Goal: Information Seeking & Learning: Learn about a topic

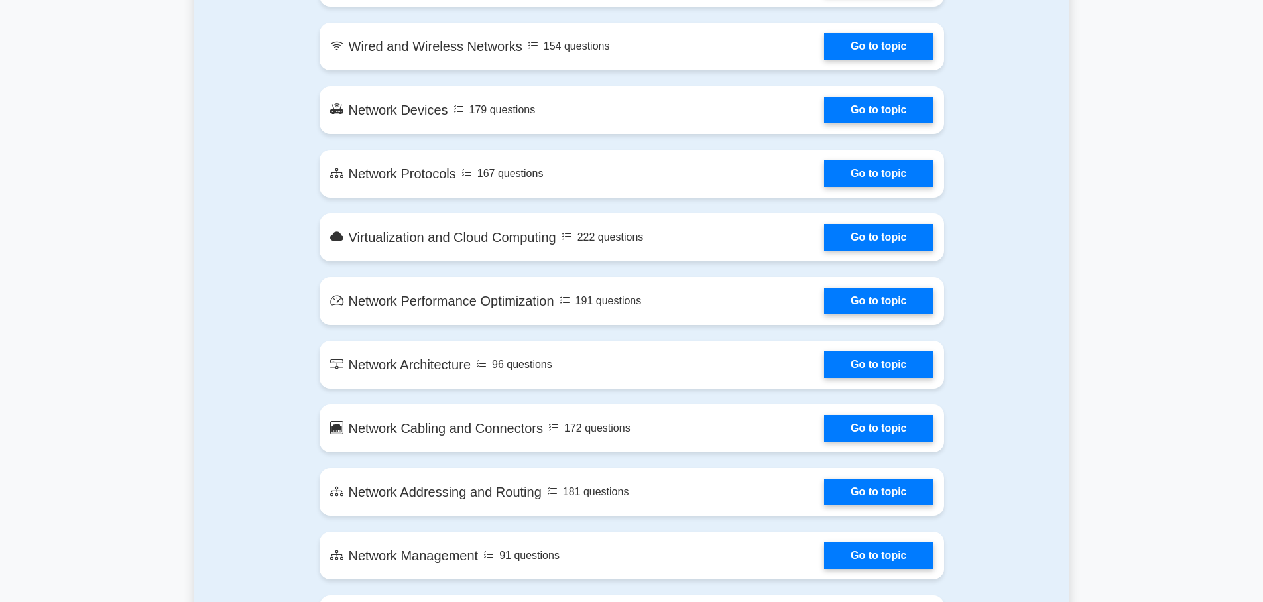
scroll to position [1093, 0]
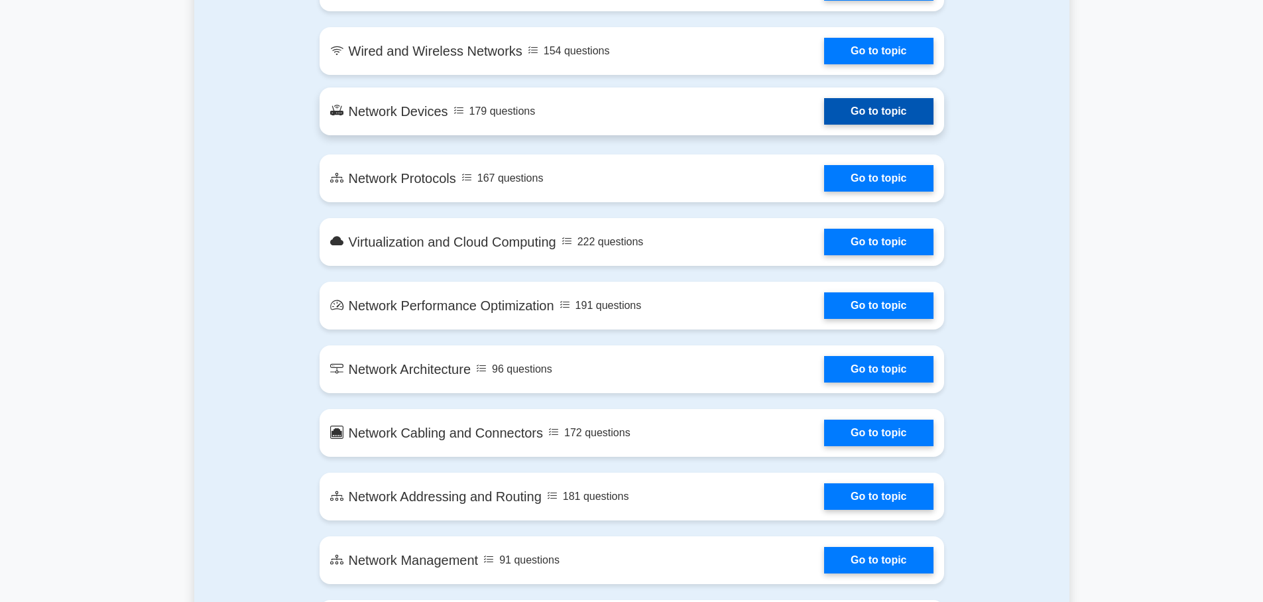
click at [863, 113] on link "Go to topic" at bounding box center [878, 111] width 109 height 27
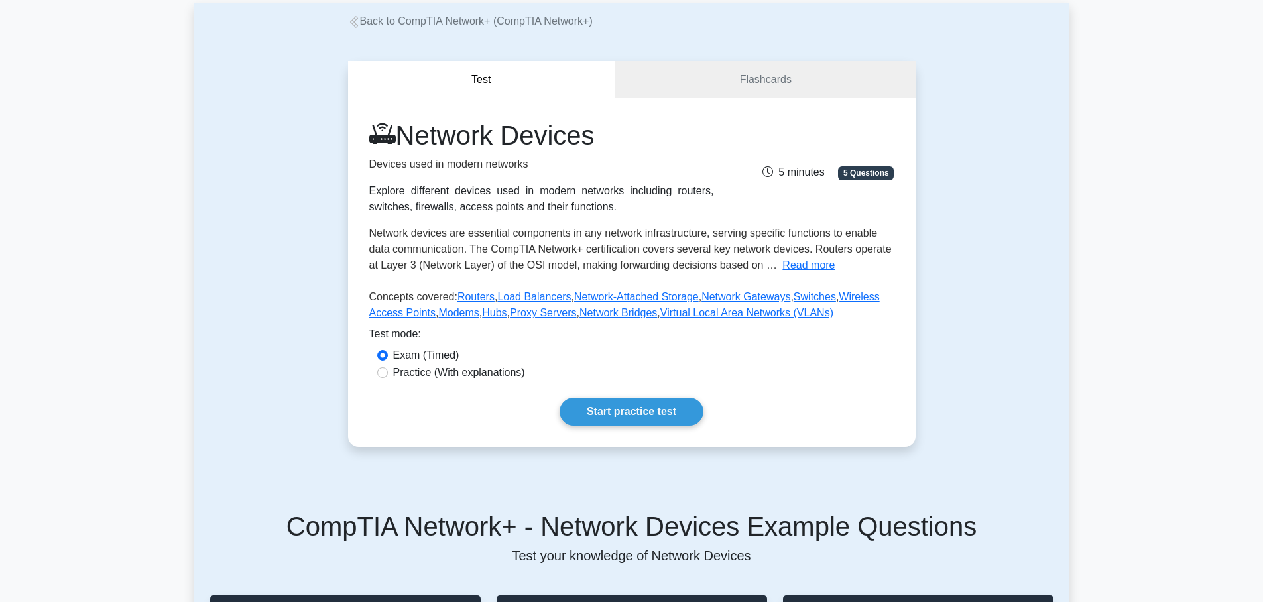
scroll to position [77, 0]
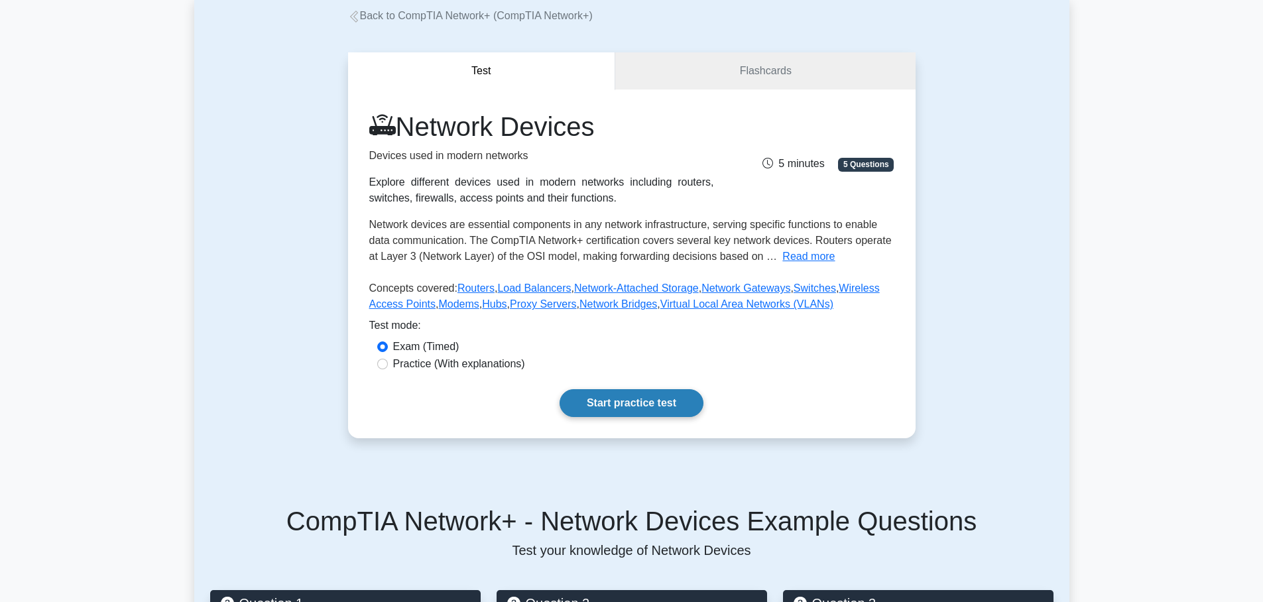
click at [616, 409] on link "Start practice test" at bounding box center [632, 403] width 144 height 28
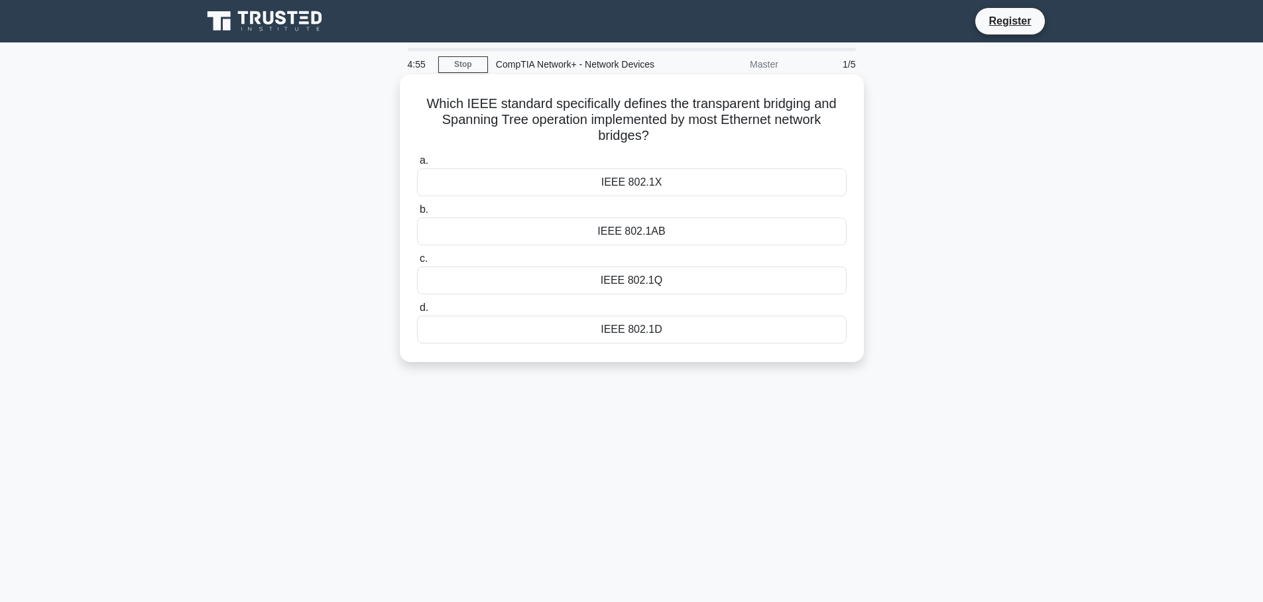
click at [600, 184] on div "IEEE 802.1X" at bounding box center [632, 182] width 430 height 28
click at [417, 165] on input "a. IEEE 802.1X" at bounding box center [417, 161] width 0 height 9
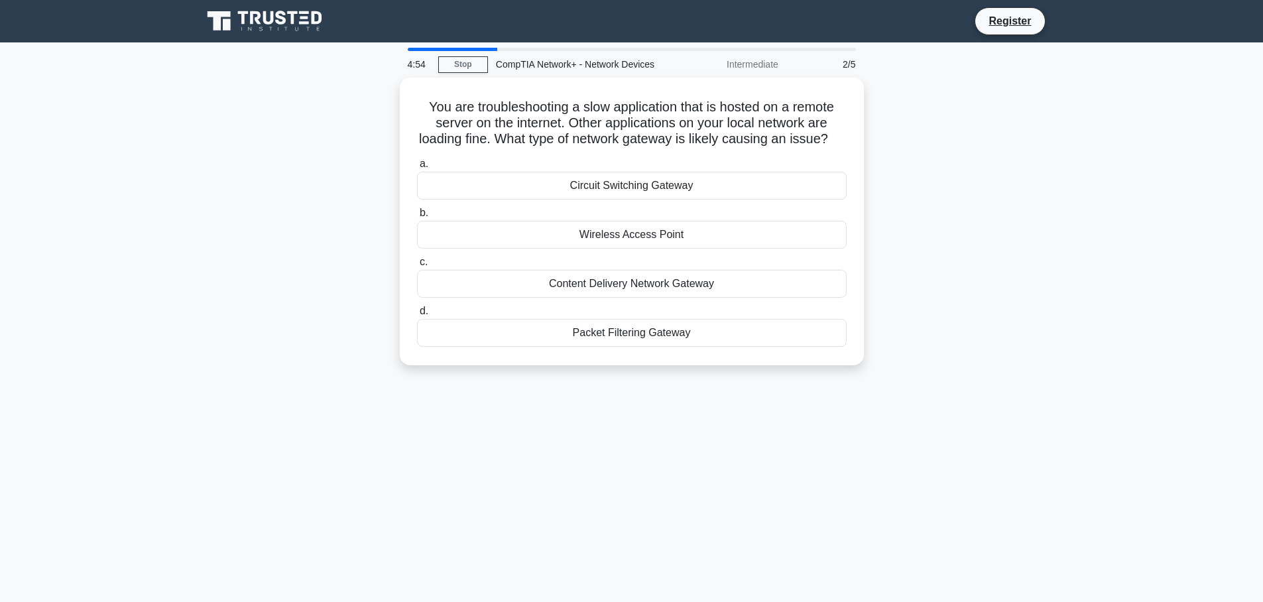
click at [600, 184] on div "Circuit Switching Gateway" at bounding box center [632, 186] width 430 height 28
click at [417, 168] on input "a. Circuit Switching Gateway" at bounding box center [417, 164] width 0 height 9
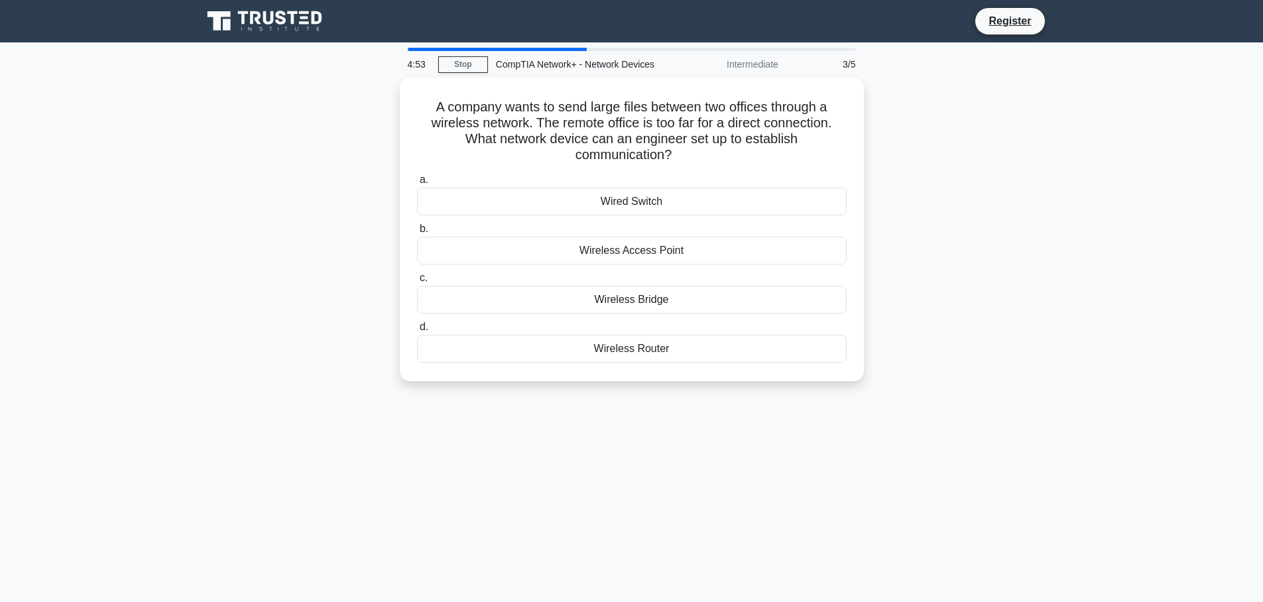
click at [600, 188] on div "Wired Switch" at bounding box center [632, 202] width 430 height 28
click at [417, 184] on input "a. Wired Switch" at bounding box center [417, 180] width 0 height 9
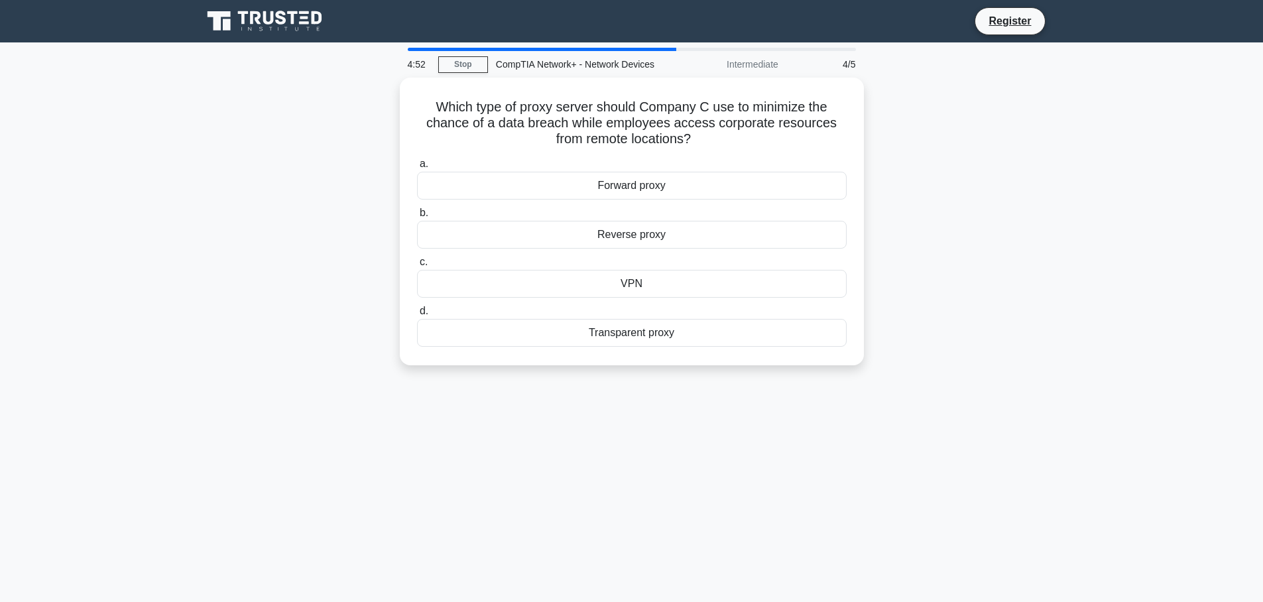
click at [600, 184] on div "Forward proxy" at bounding box center [632, 186] width 430 height 28
click at [417, 168] on input "a. Forward proxy" at bounding box center [417, 164] width 0 height 9
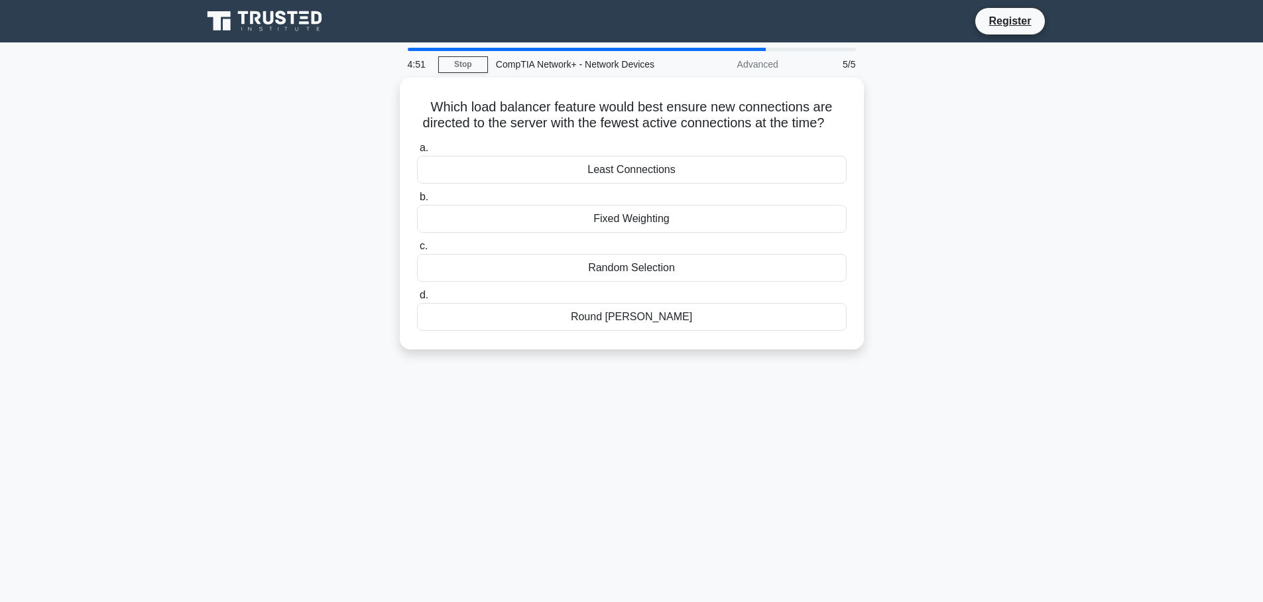
click at [600, 184] on div "a. Least Connections b. Fixed Weighting c. d." at bounding box center [632, 235] width 446 height 196
click at [619, 215] on div "Fixed Weighting" at bounding box center [632, 216] width 430 height 28
click at [417, 198] on input "b. Fixed Weighting" at bounding box center [417, 194] width 0 height 9
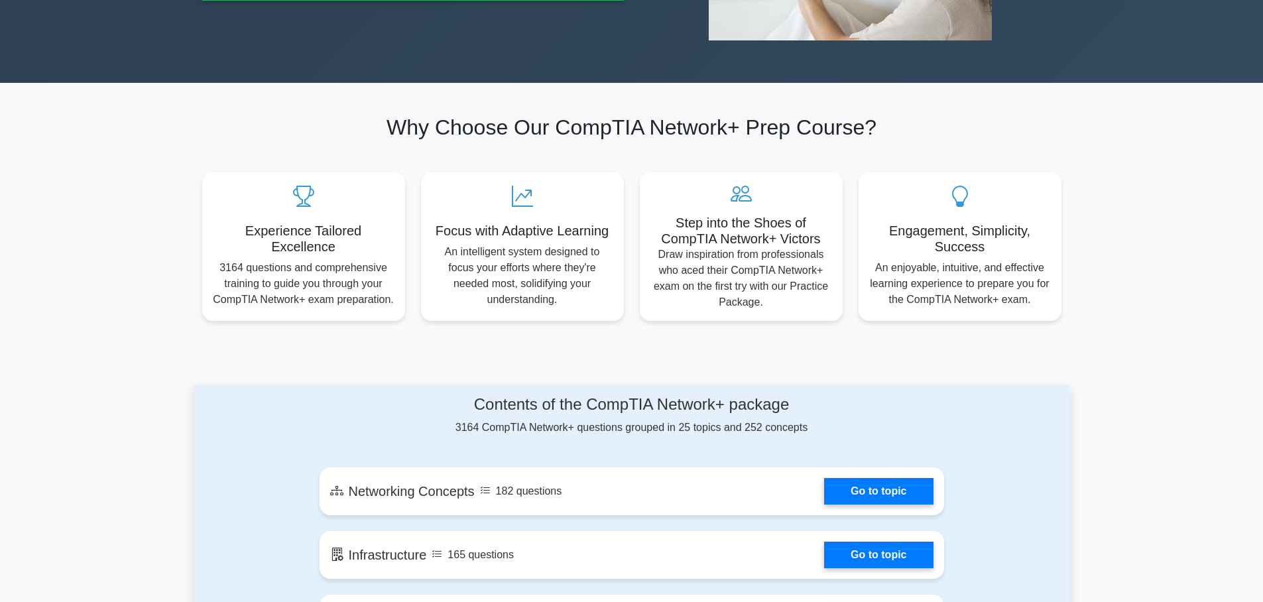
scroll to position [302, 0]
